Goal: Book appointment/travel/reservation

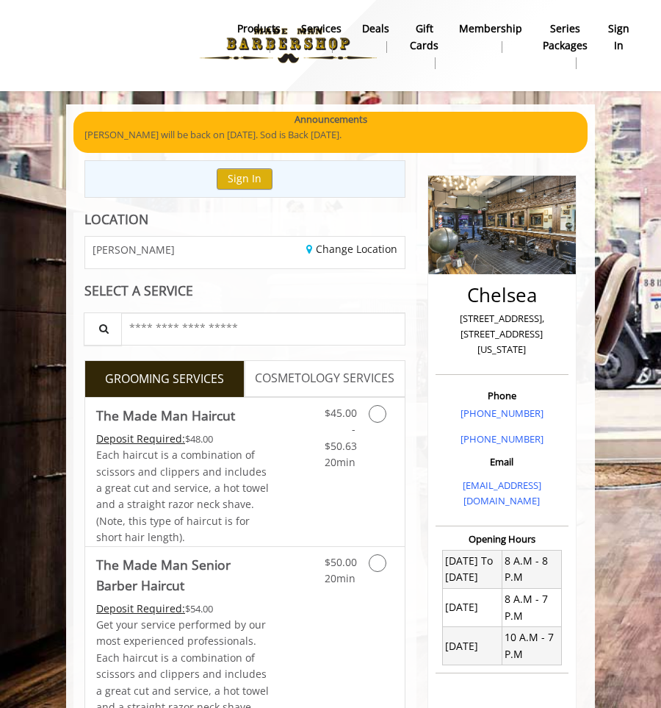
drag, startPoint x: 544, startPoint y: 337, endPoint x: 447, endPoint y: 319, distance: 98.7
click at [447, 319] on p "[STREET_ADDRESS],[STREET_ADDRESS][US_STATE]" at bounding box center [502, 334] width 126 height 46
click at [469, 321] on p "[STREET_ADDRESS],[STREET_ADDRESS][US_STATE]" at bounding box center [502, 334] width 126 height 46
drag, startPoint x: 441, startPoint y: 317, endPoint x: 525, endPoint y: 321, distance: 83.9
click at [525, 321] on p "[STREET_ADDRESS],[STREET_ADDRESS][US_STATE]" at bounding box center [502, 334] width 126 height 46
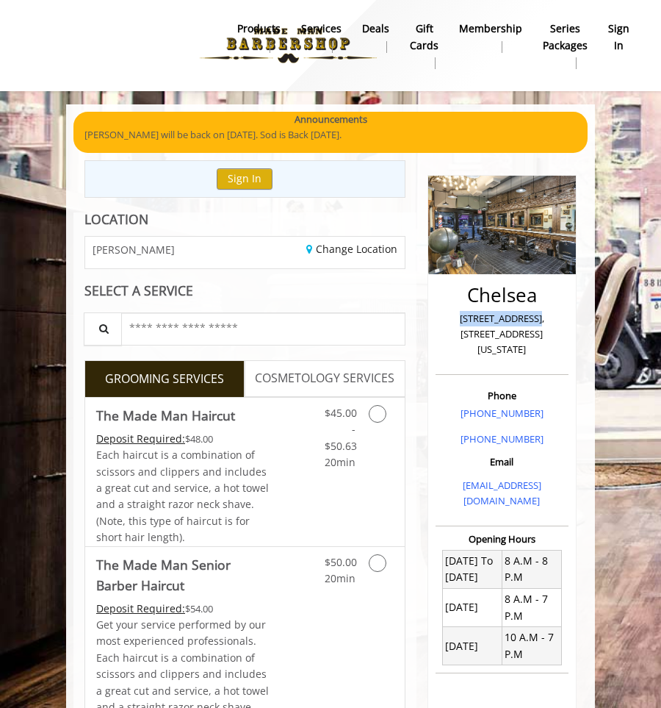
drag, startPoint x: 556, startPoint y: 335, endPoint x: 433, endPoint y: 309, distance: 125.5
click at [433, 309] on div "Chelsea [STREET_ADDRESS],[STREET_ADDRESS][US_STATE] Phone [PHONE_NUMBER] [PHONE…" at bounding box center [502, 540] width 149 height 730
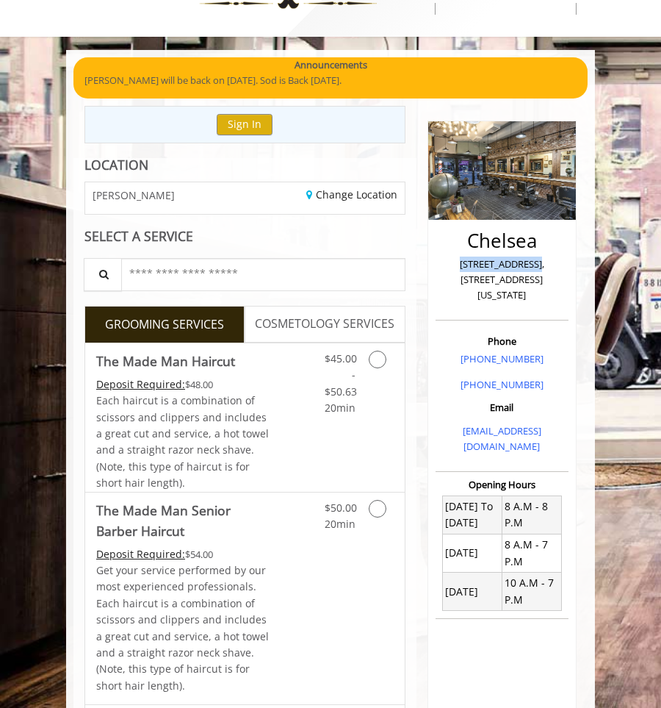
scroll to position [96, 0]
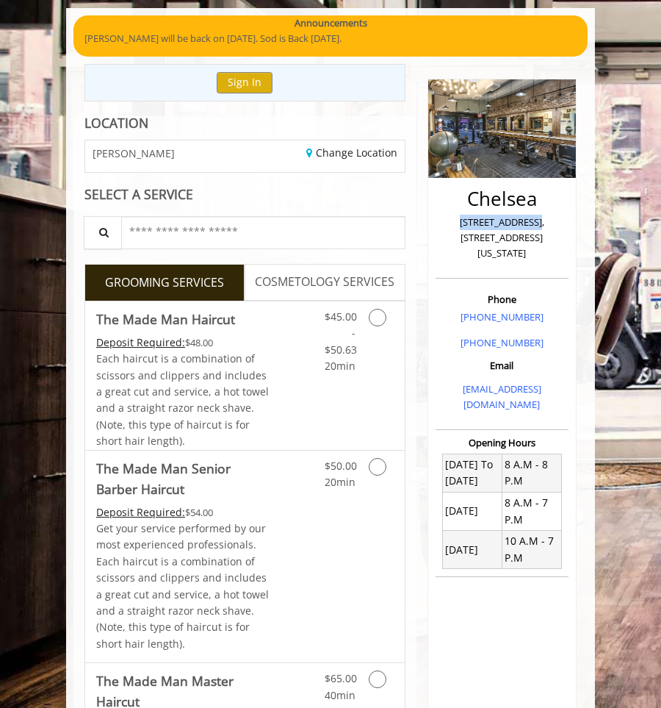
click at [336, 279] on span "COSMETOLOGY SERVICES" at bounding box center [325, 282] width 140 height 19
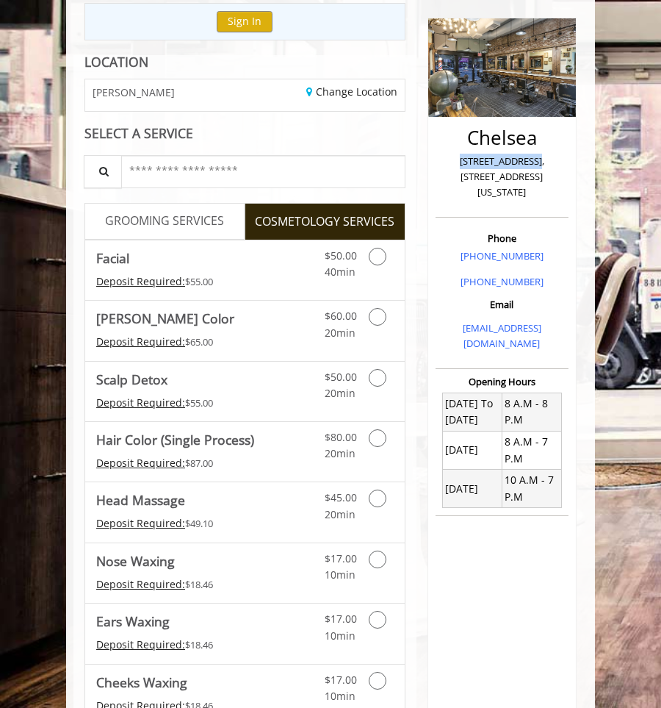
scroll to position [159, 0]
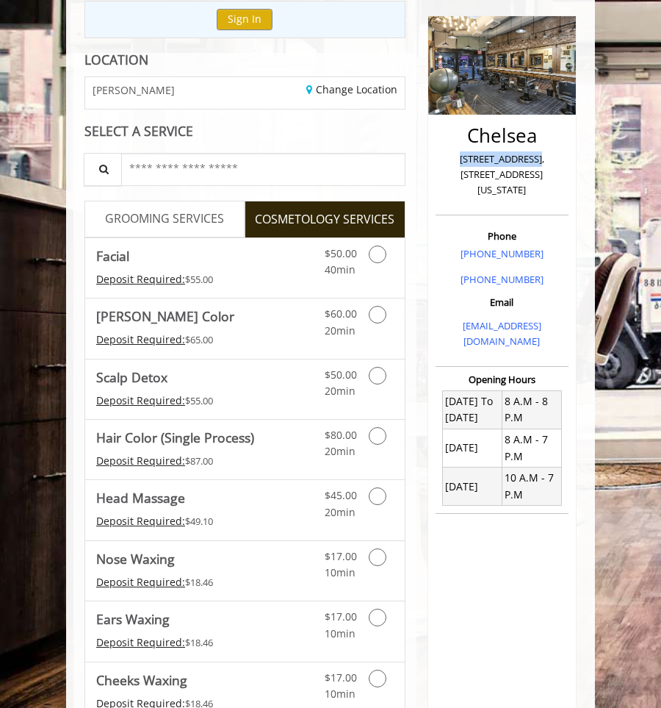
click at [486, 157] on p "[STREET_ADDRESS],[STREET_ADDRESS][US_STATE]" at bounding box center [502, 174] width 126 height 46
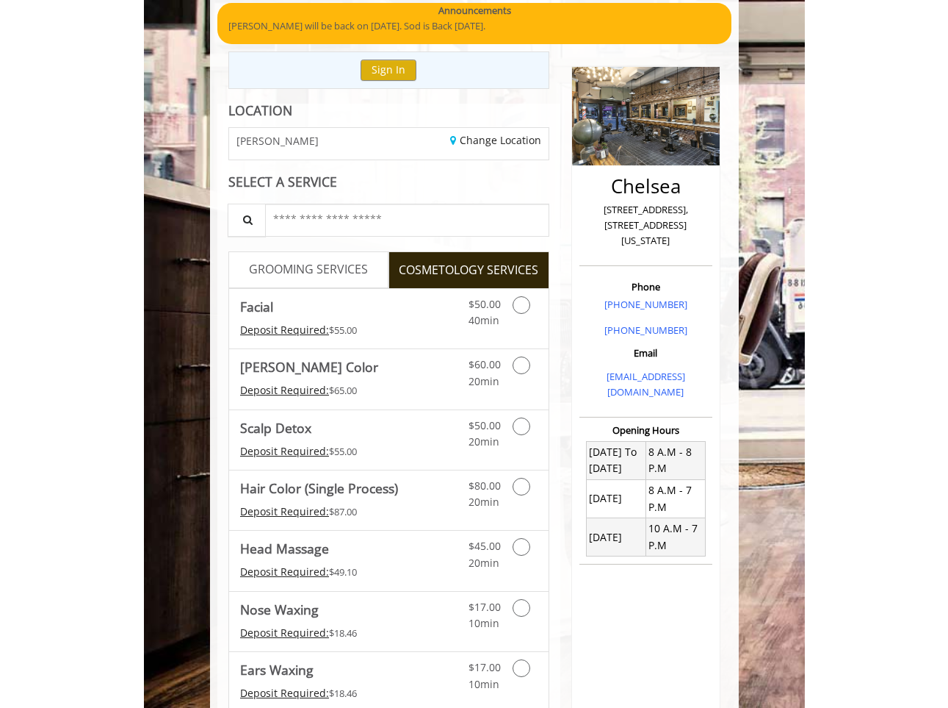
scroll to position [89, 0]
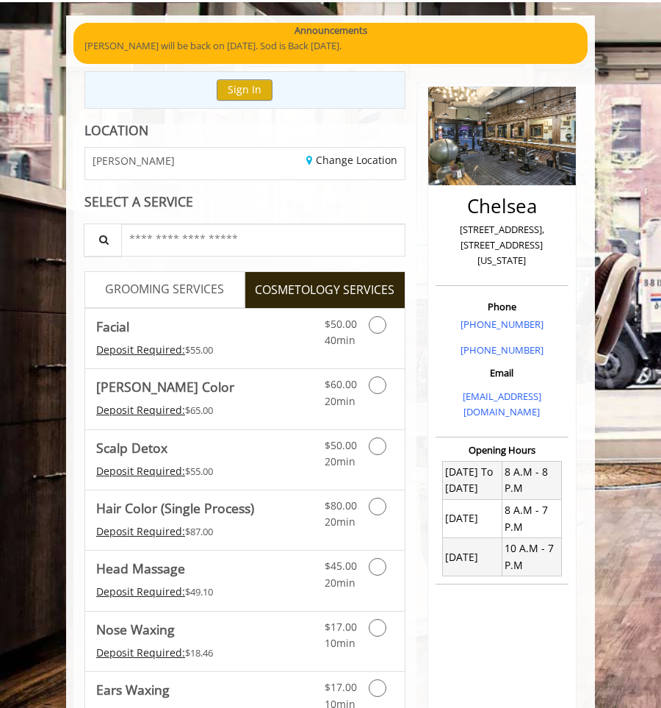
click at [145, 162] on div "[PERSON_NAME]" at bounding box center [159, 164] width 170 height 32
click at [120, 162] on span "[PERSON_NAME]" at bounding box center [134, 160] width 82 height 11
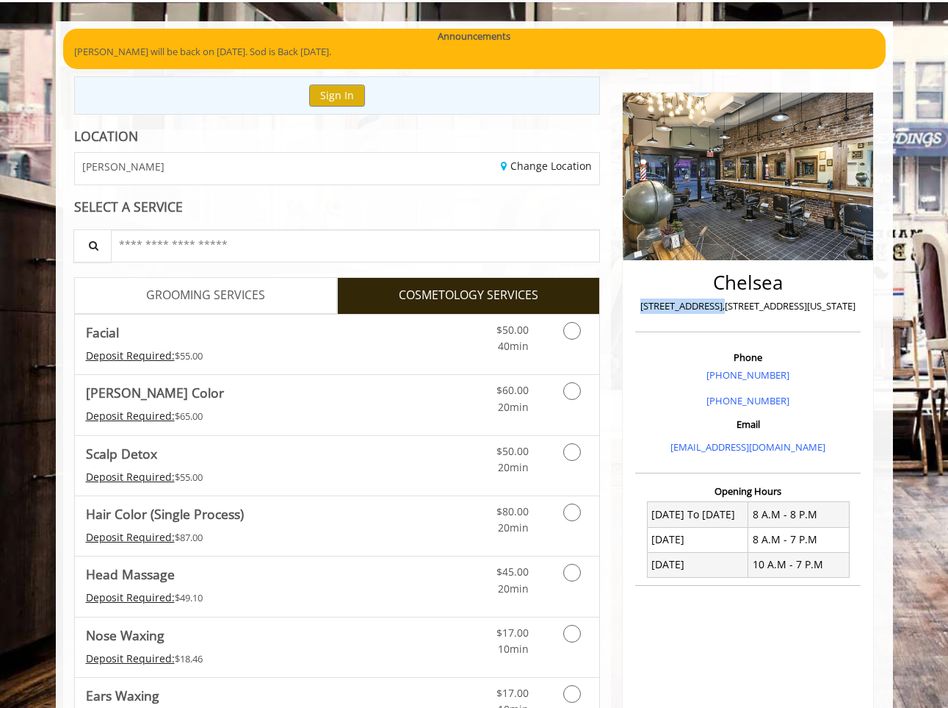
drag, startPoint x: 638, startPoint y: 302, endPoint x: 723, endPoint y: 302, distance: 85.2
click at [660, 302] on div "Chelsea [STREET_ADDRESS],[STREET_ADDRESS][US_STATE]" at bounding box center [749, 297] width 226 height 67
click at [289, 289] on link "GROOMING SERVICES" at bounding box center [205, 295] width 263 height 37
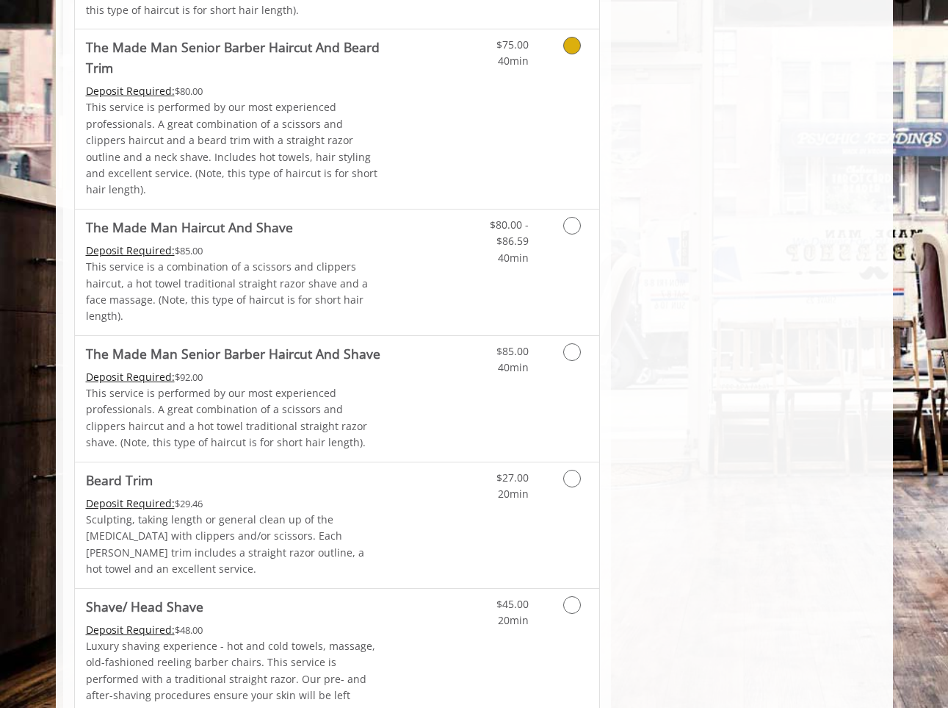
scroll to position [1239, 0]
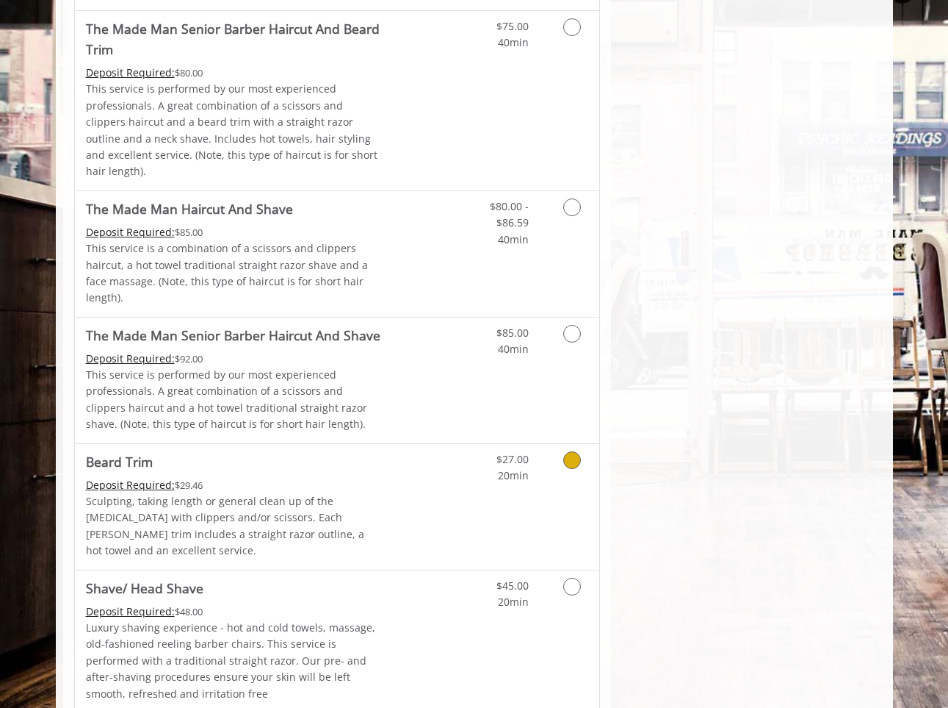
click at [583, 444] on link "Grooming services" at bounding box center [569, 464] width 37 height 40
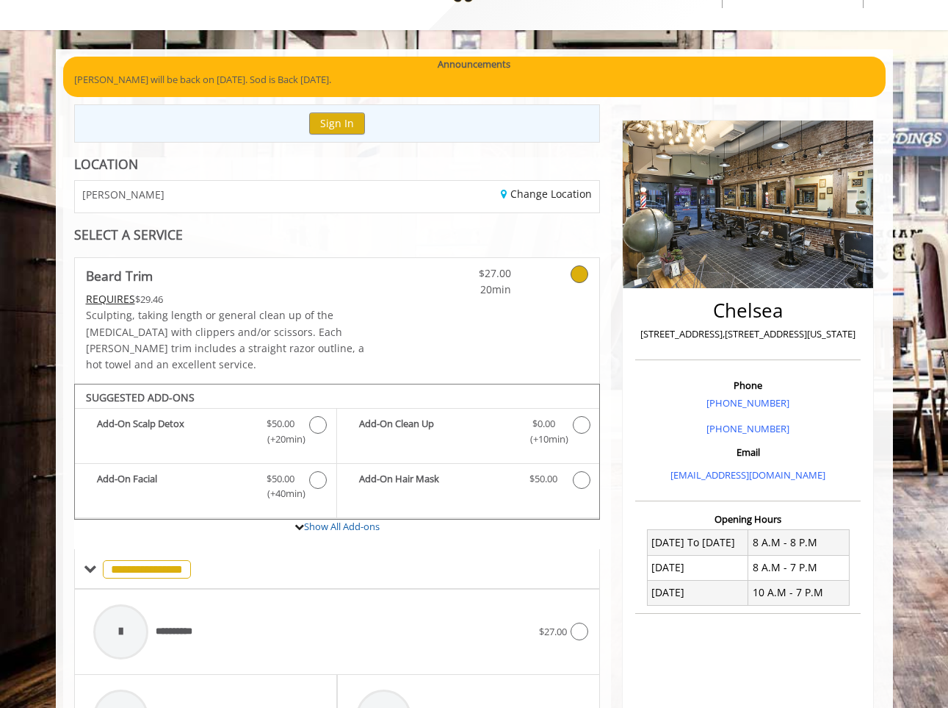
scroll to position [68, 0]
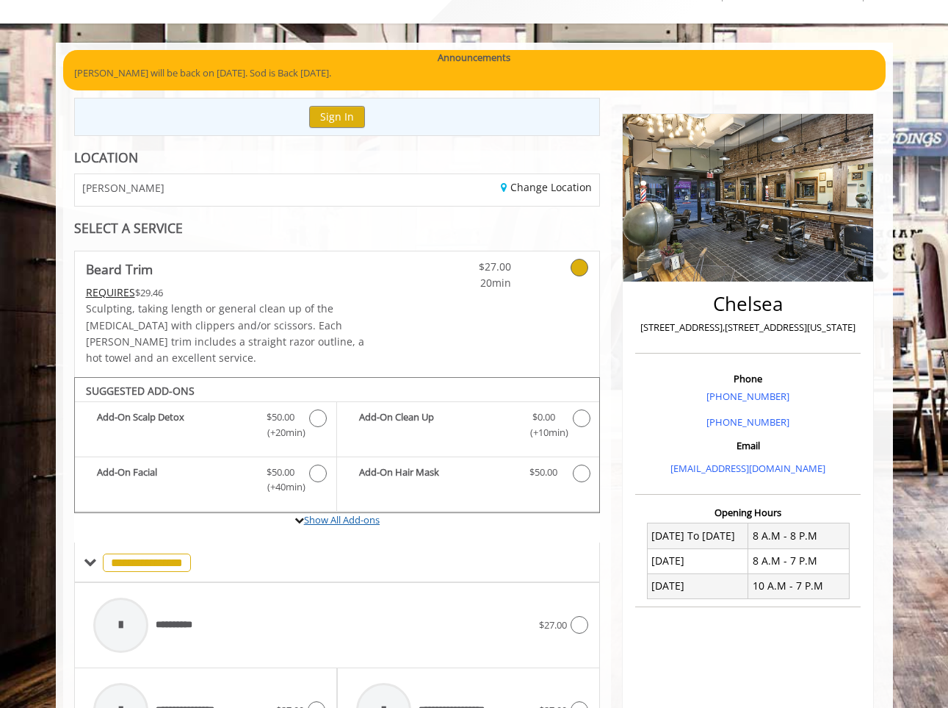
click at [337, 513] on link "Show All Add-ons" at bounding box center [342, 519] width 76 height 13
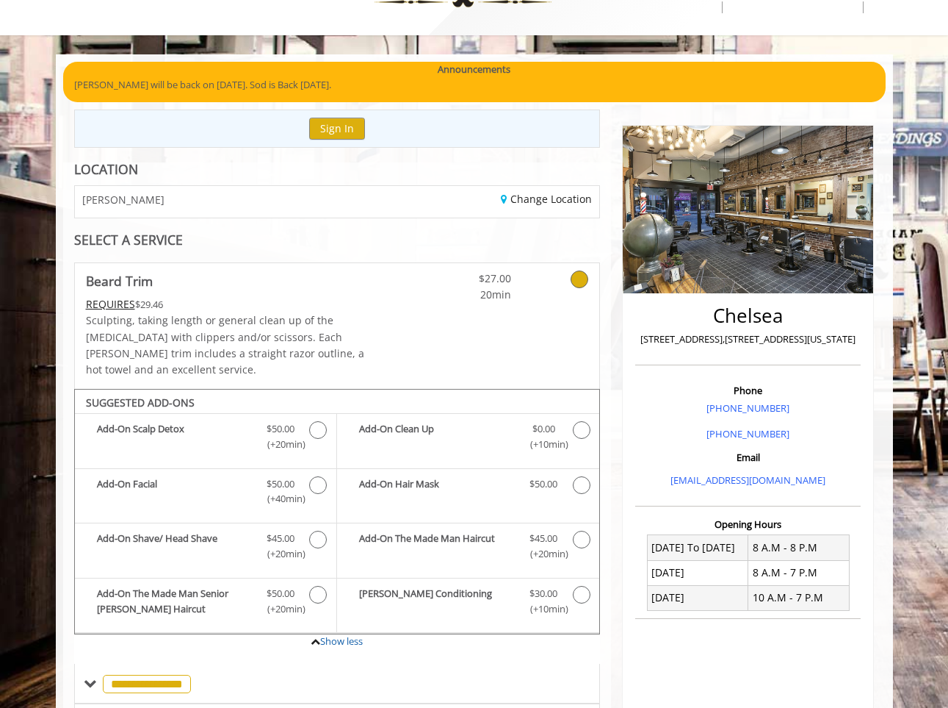
scroll to position [0, 0]
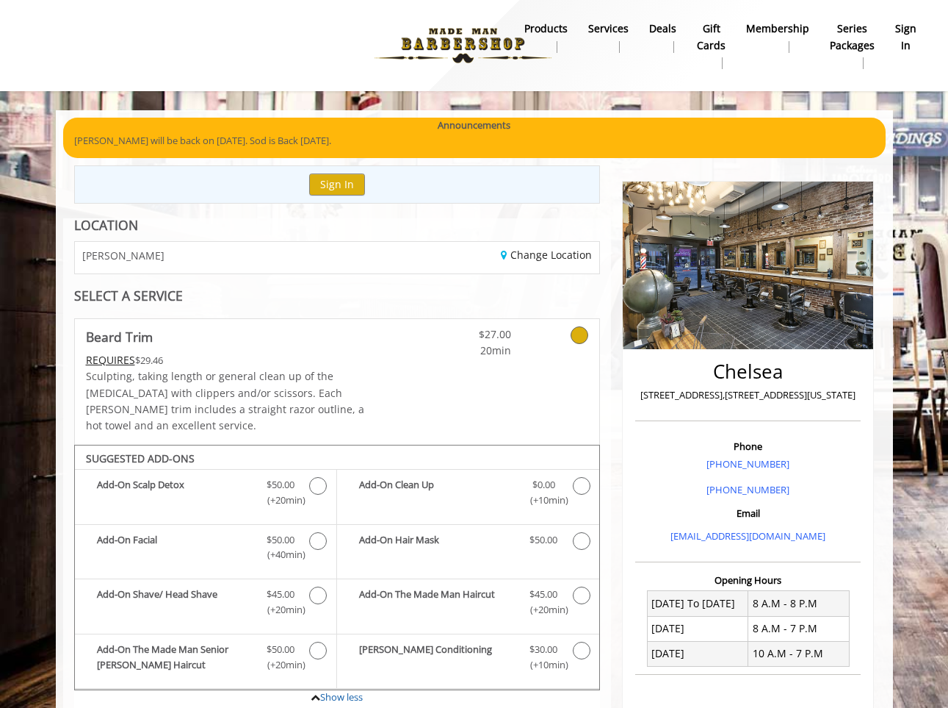
click at [593, 346] on div at bounding box center [561, 339] width 78 height 40
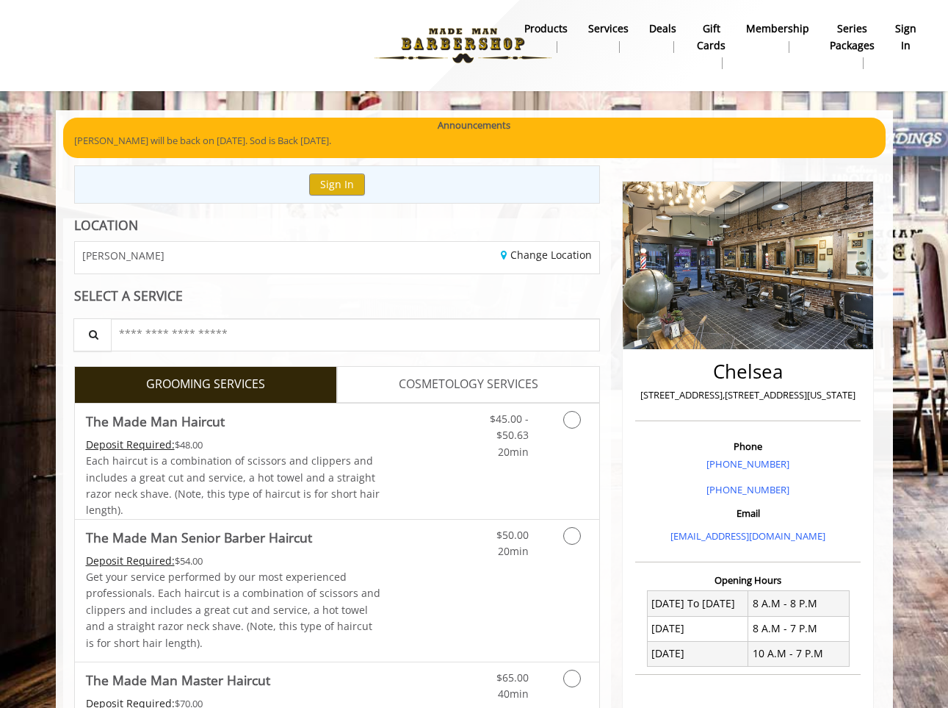
click at [577, 336] on input "text" at bounding box center [356, 334] width 490 height 33
click at [529, 386] on span "COSMETOLOGY SERVICES" at bounding box center [469, 384] width 140 height 19
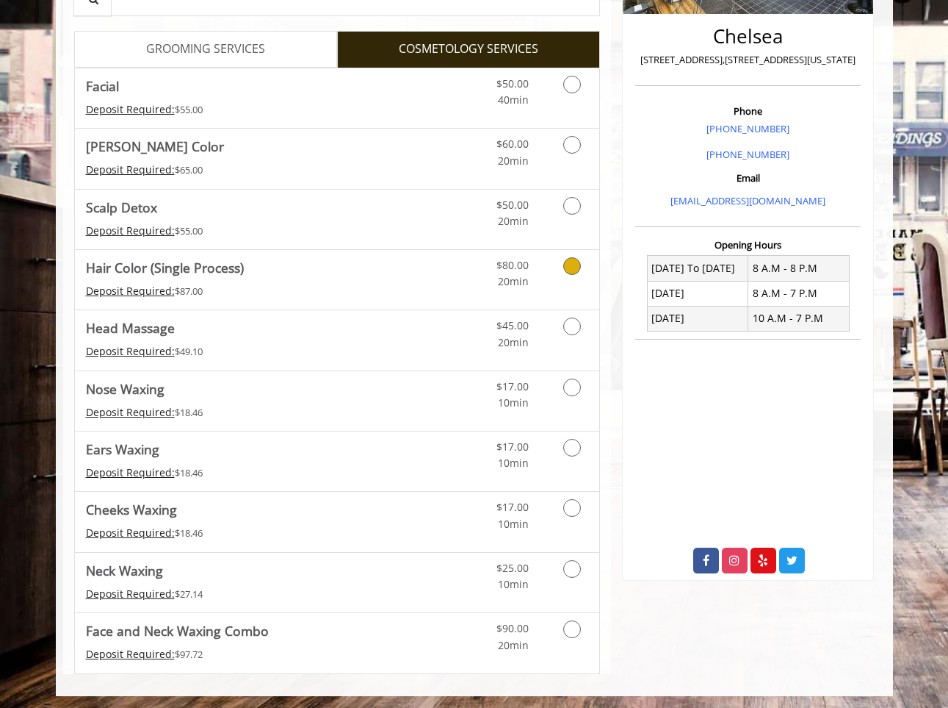
scroll to position [337, 0]
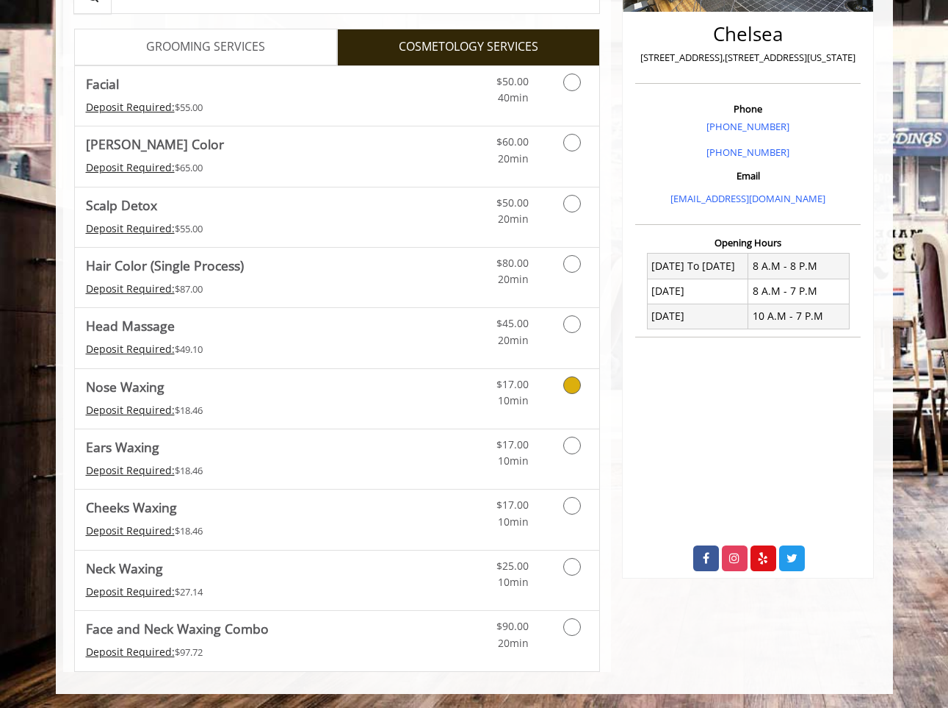
click at [572, 384] on icon "Cosmetology services" at bounding box center [573, 385] width 18 height 18
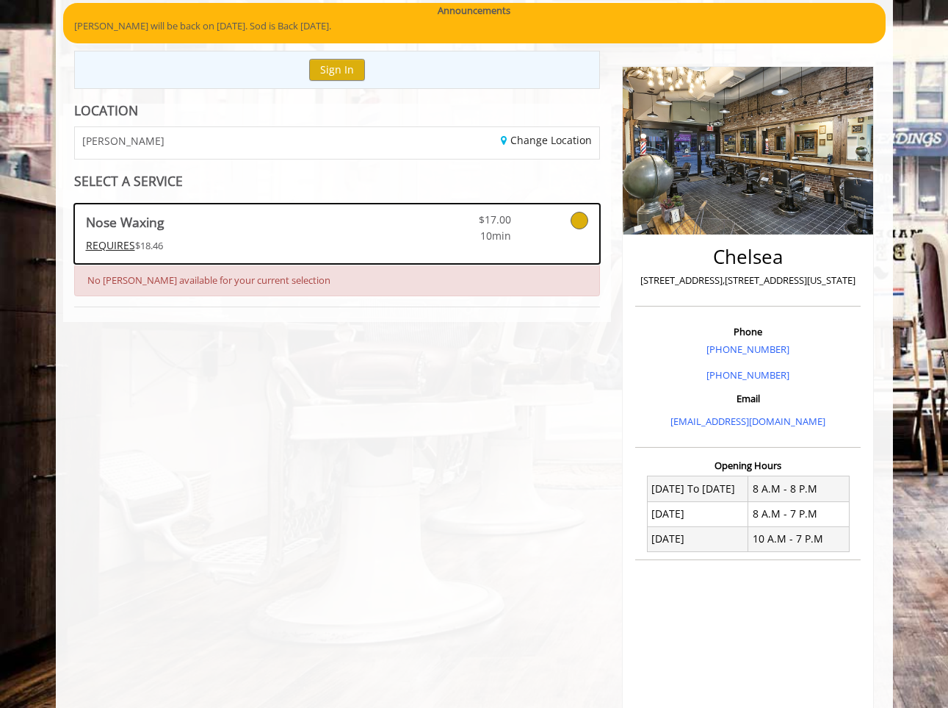
scroll to position [93, 0]
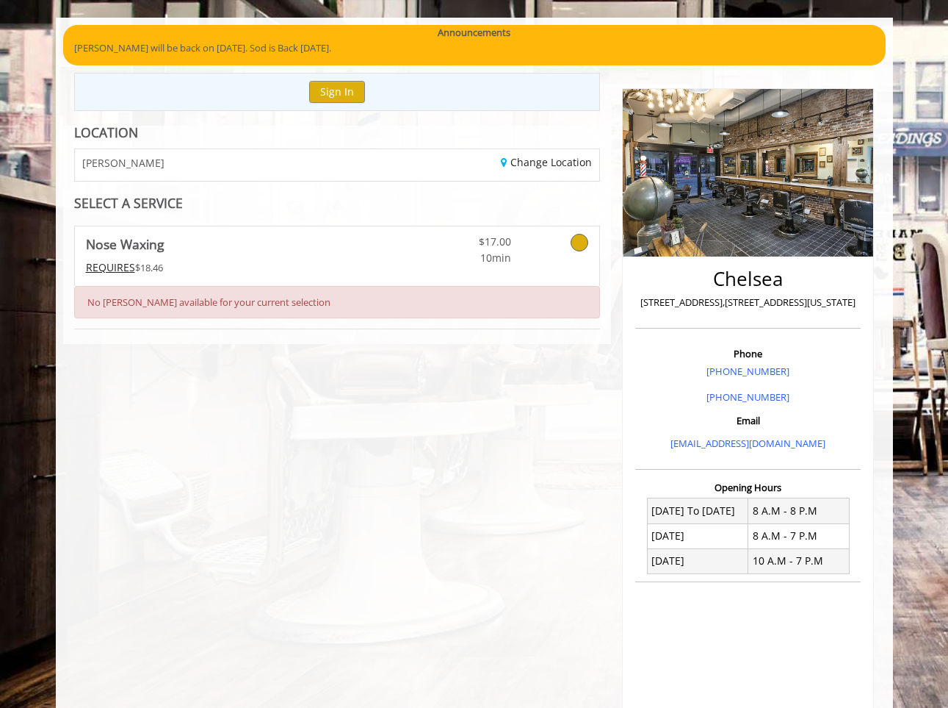
click at [583, 245] on icon at bounding box center [580, 243] width 18 height 18
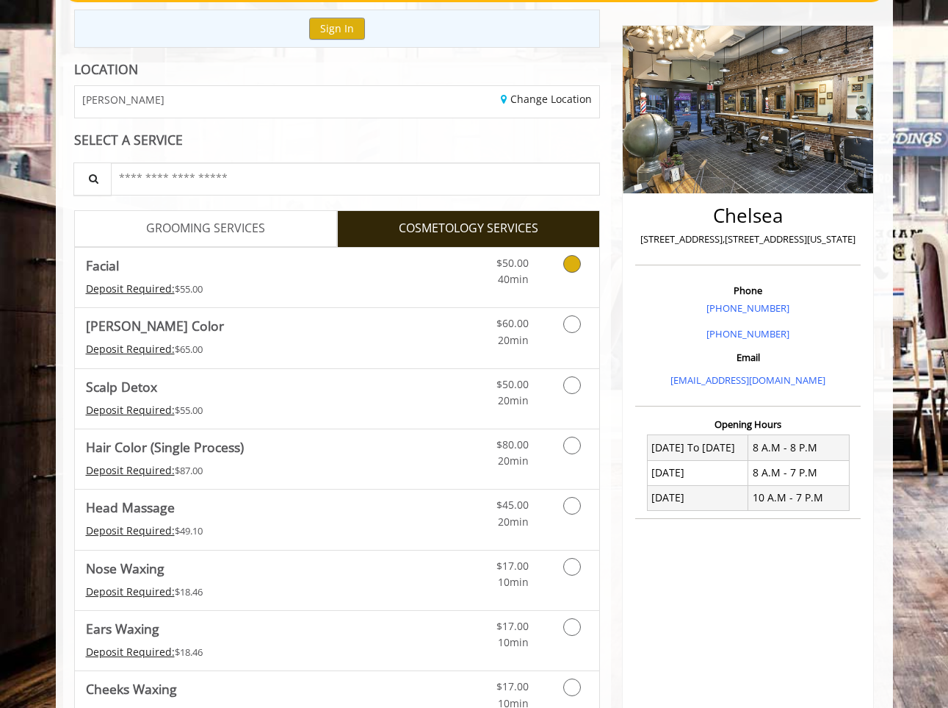
scroll to position [337, 0]
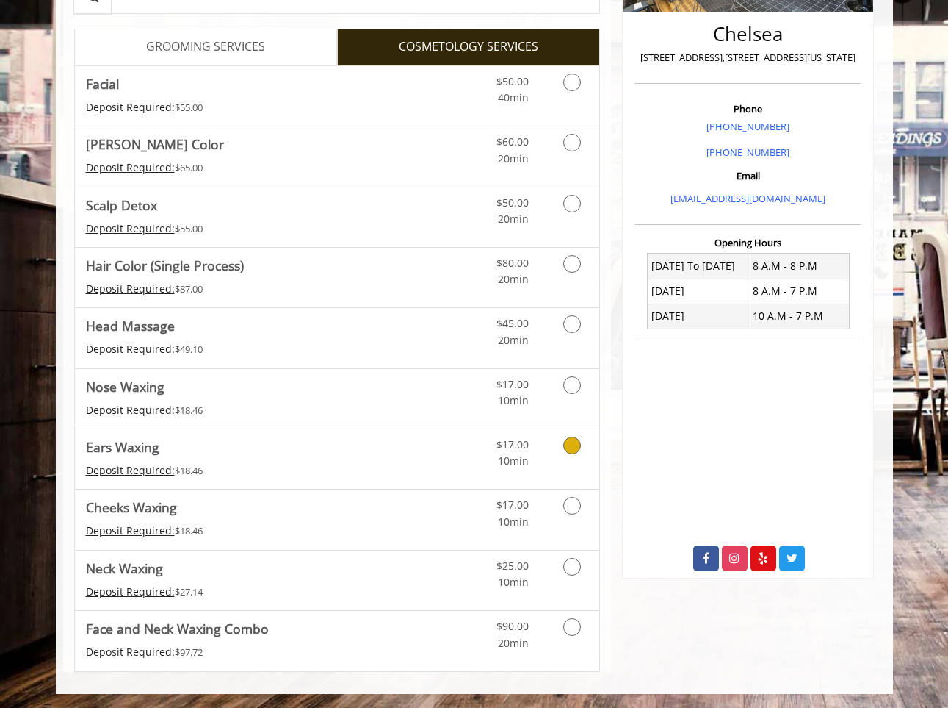
click at [561, 446] on link "Cosmetology services" at bounding box center [569, 449] width 37 height 40
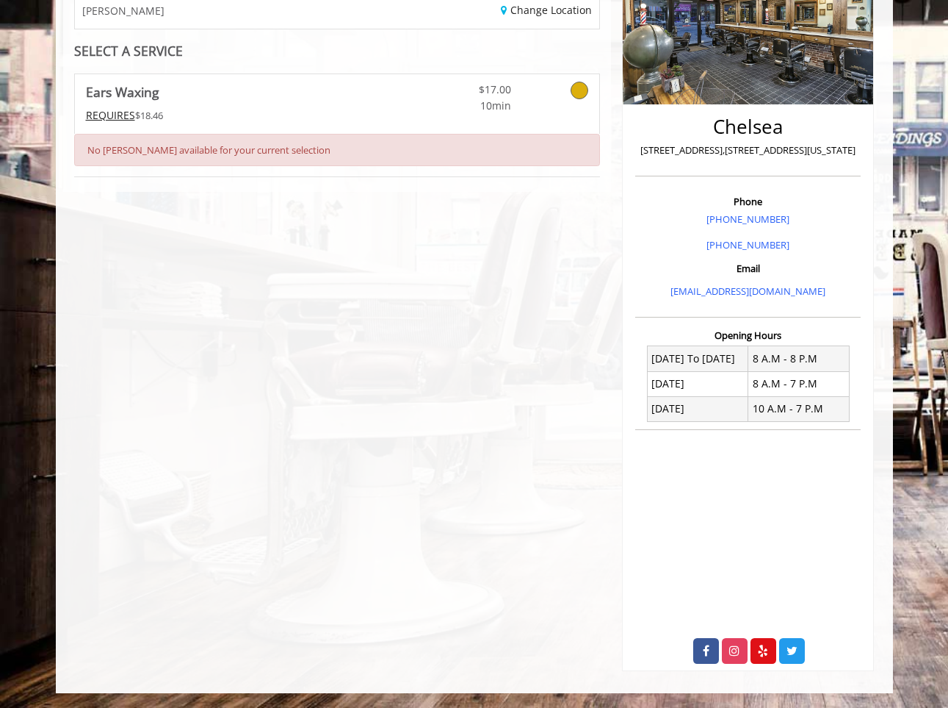
click at [569, 86] on link at bounding box center [561, 94] width 56 height 40
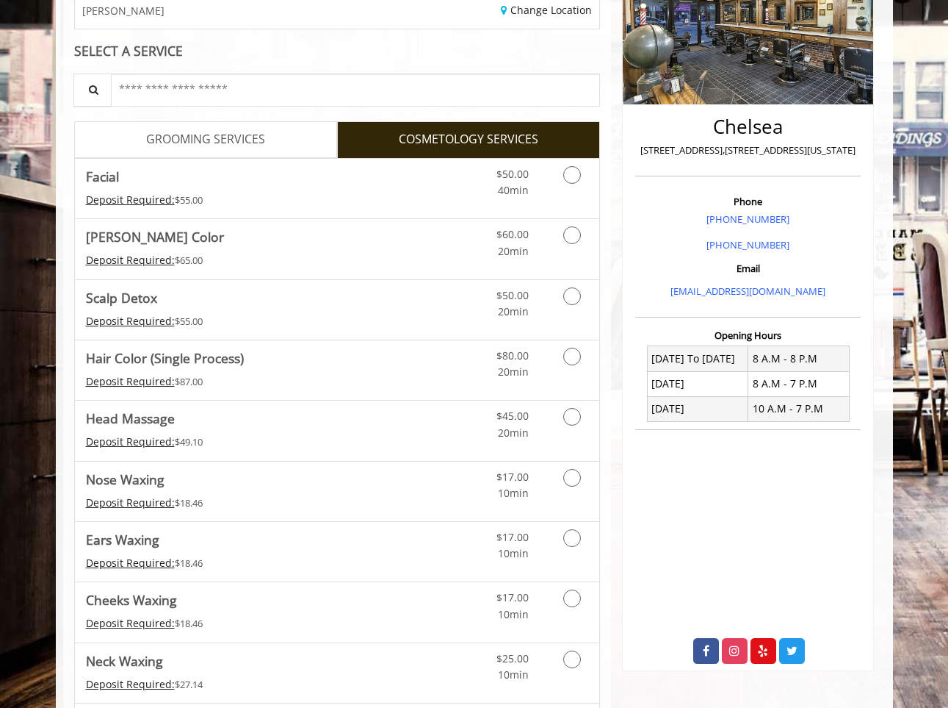
scroll to position [0, 0]
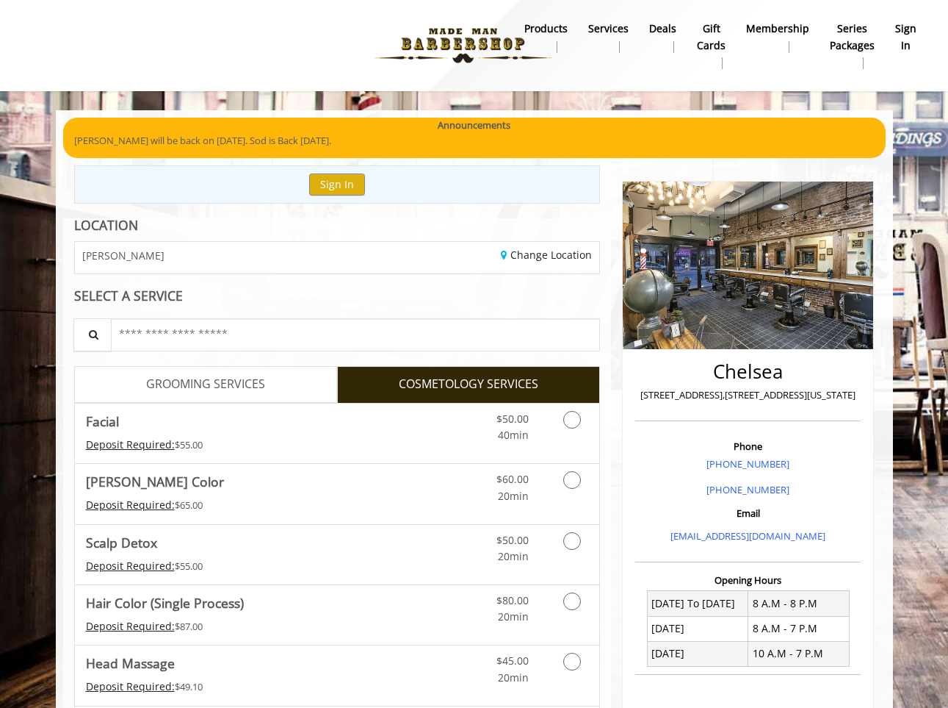
click at [300, 253] on div "[PERSON_NAME]" at bounding box center [200, 258] width 273 height 32
click at [526, 253] on link "Change Location" at bounding box center [546, 255] width 91 height 14
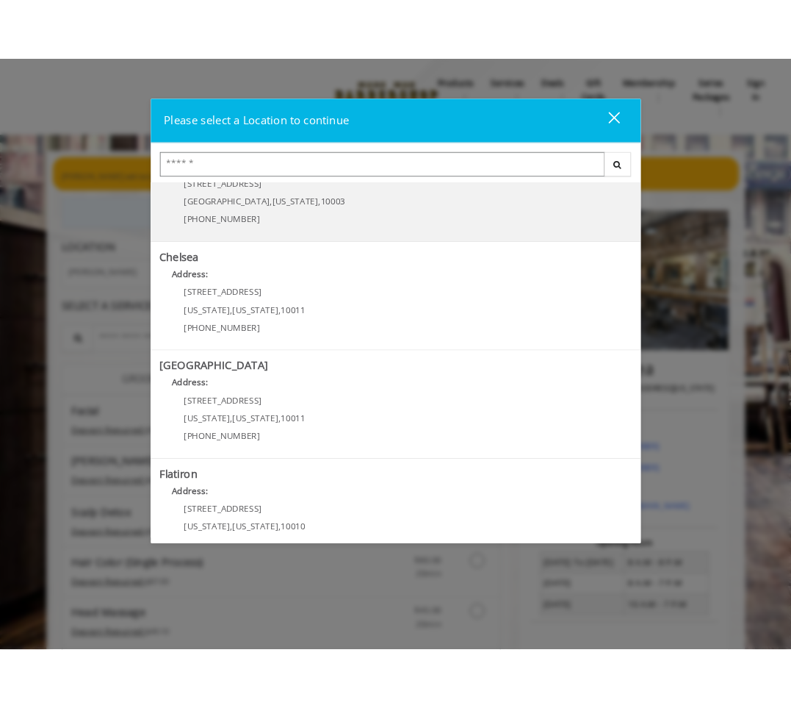
scroll to position [224, 0]
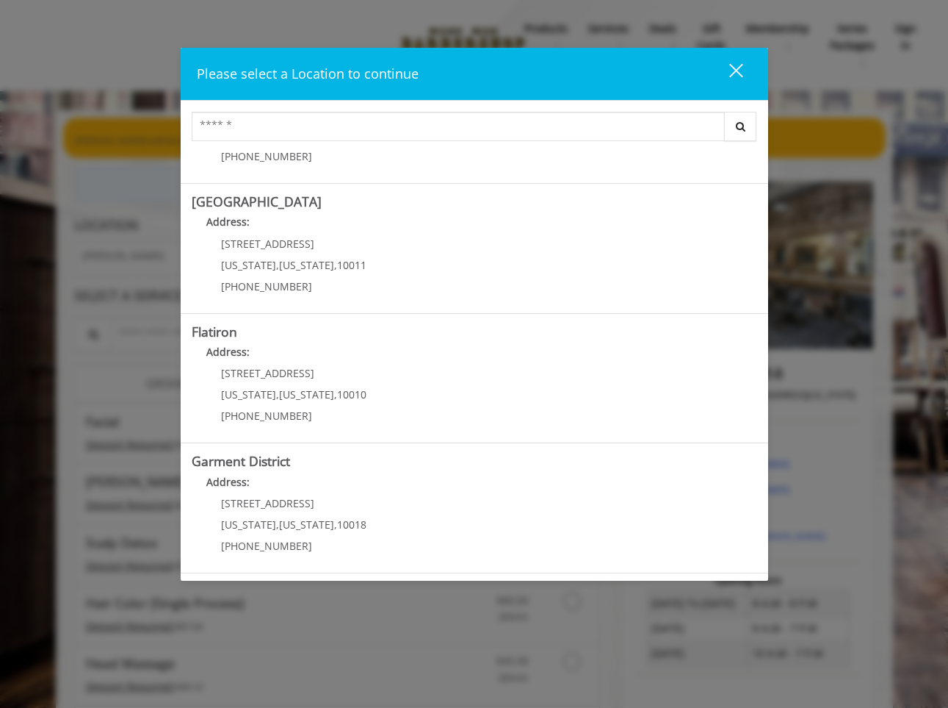
click at [660, 65] on div "close" at bounding box center [727, 73] width 29 height 22
